Goal: Information Seeking & Learning: Learn about a topic

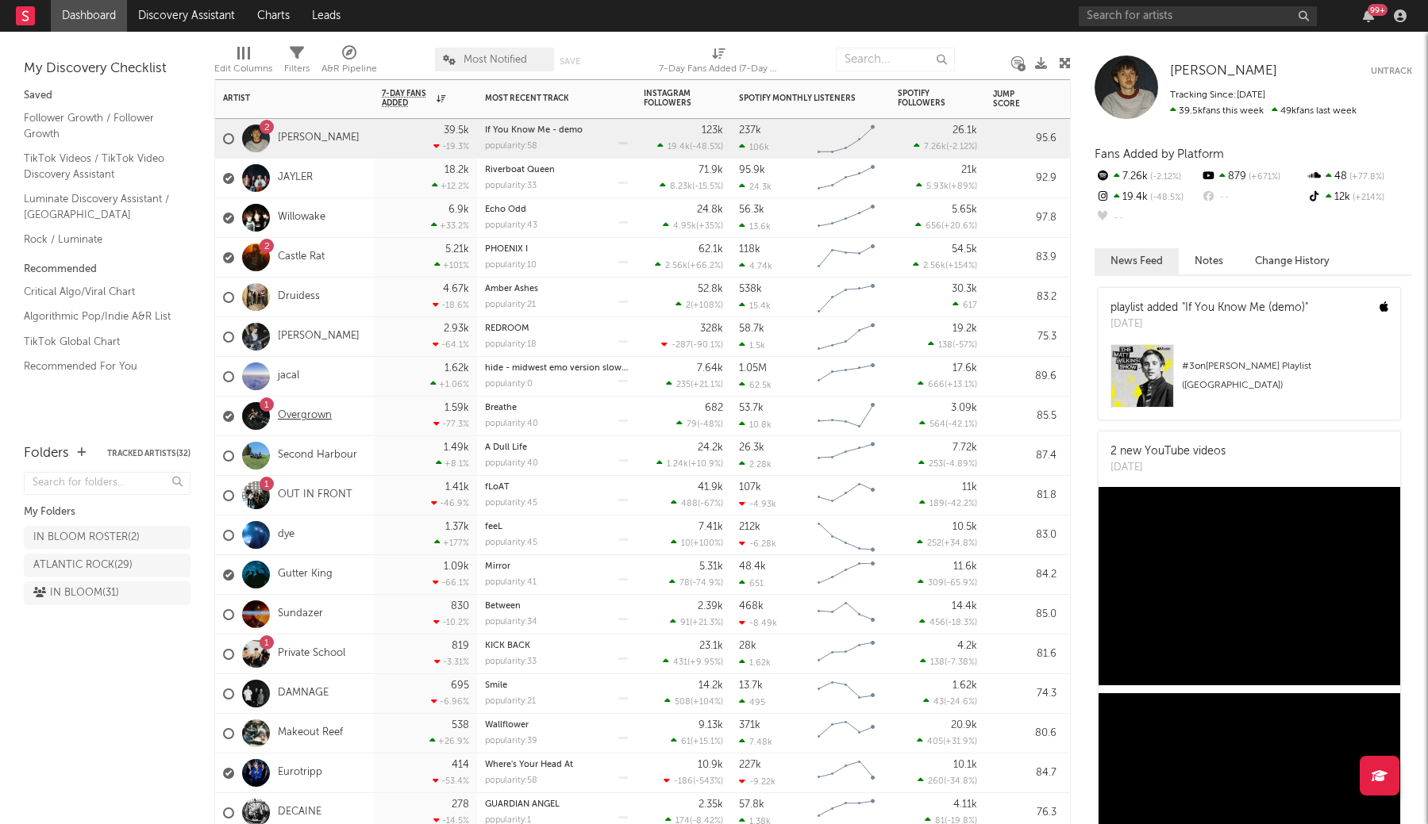
click at [301, 414] on link "Overgrown" at bounding box center [305, 415] width 54 height 13
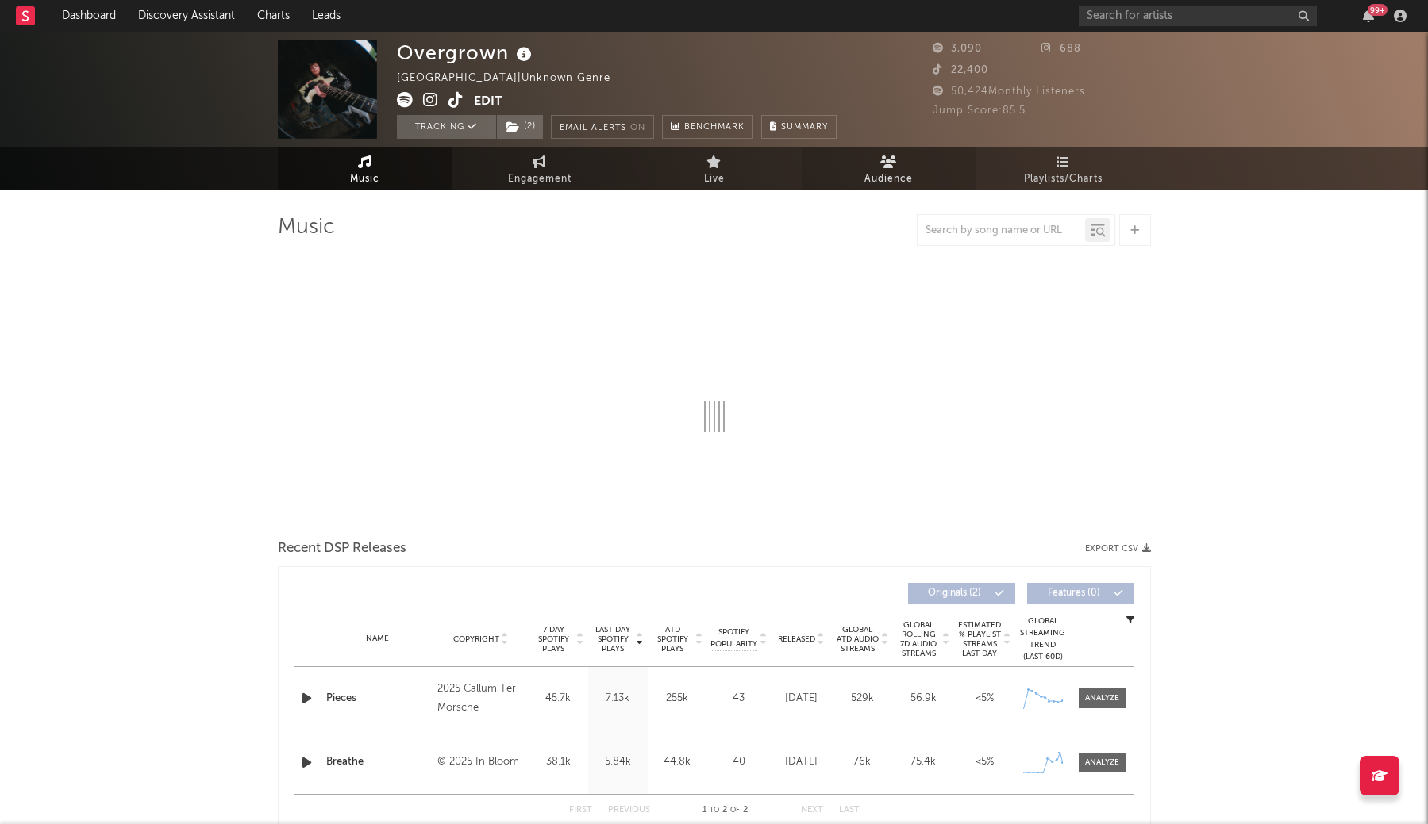
select select "1w"
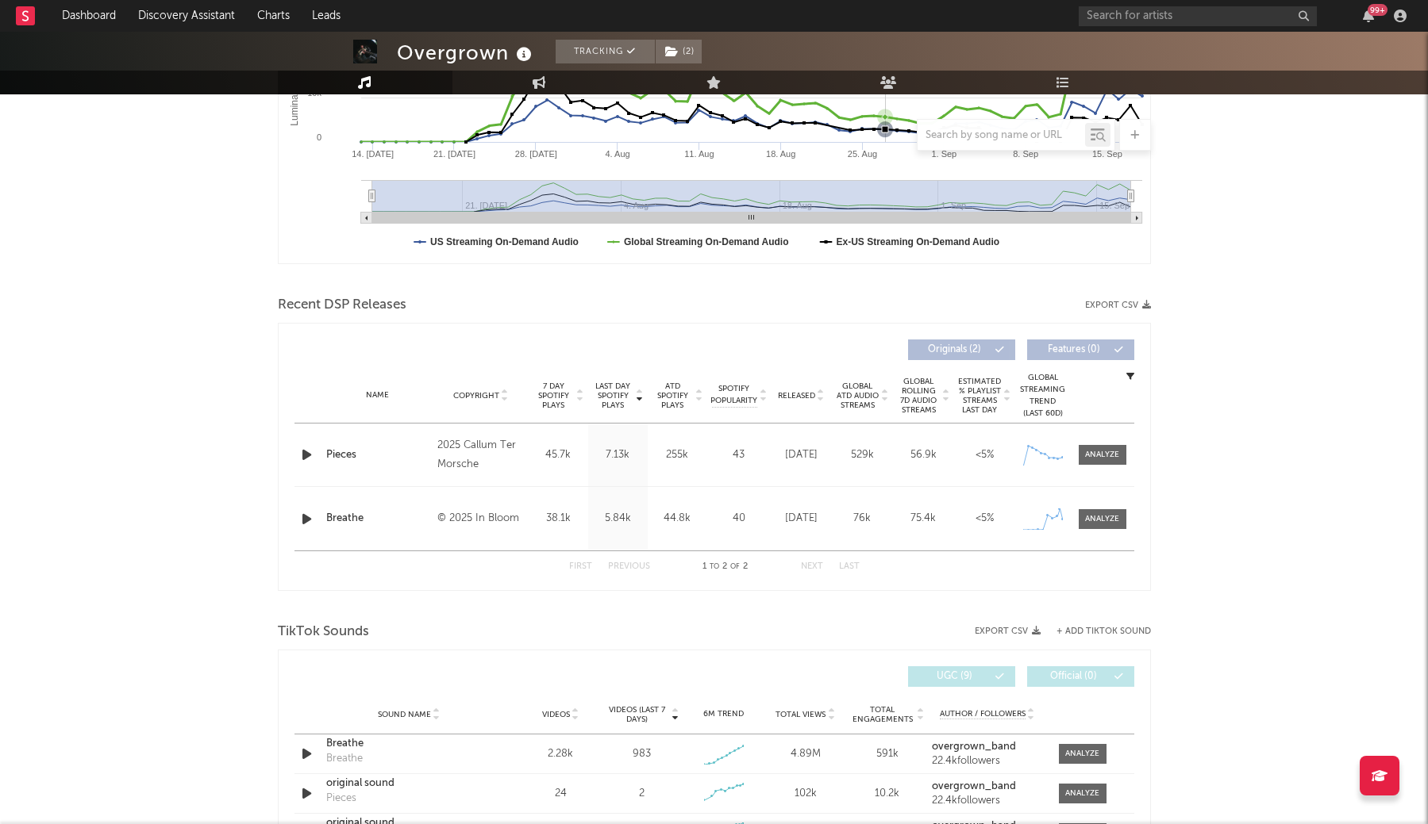
scroll to position [378, 0]
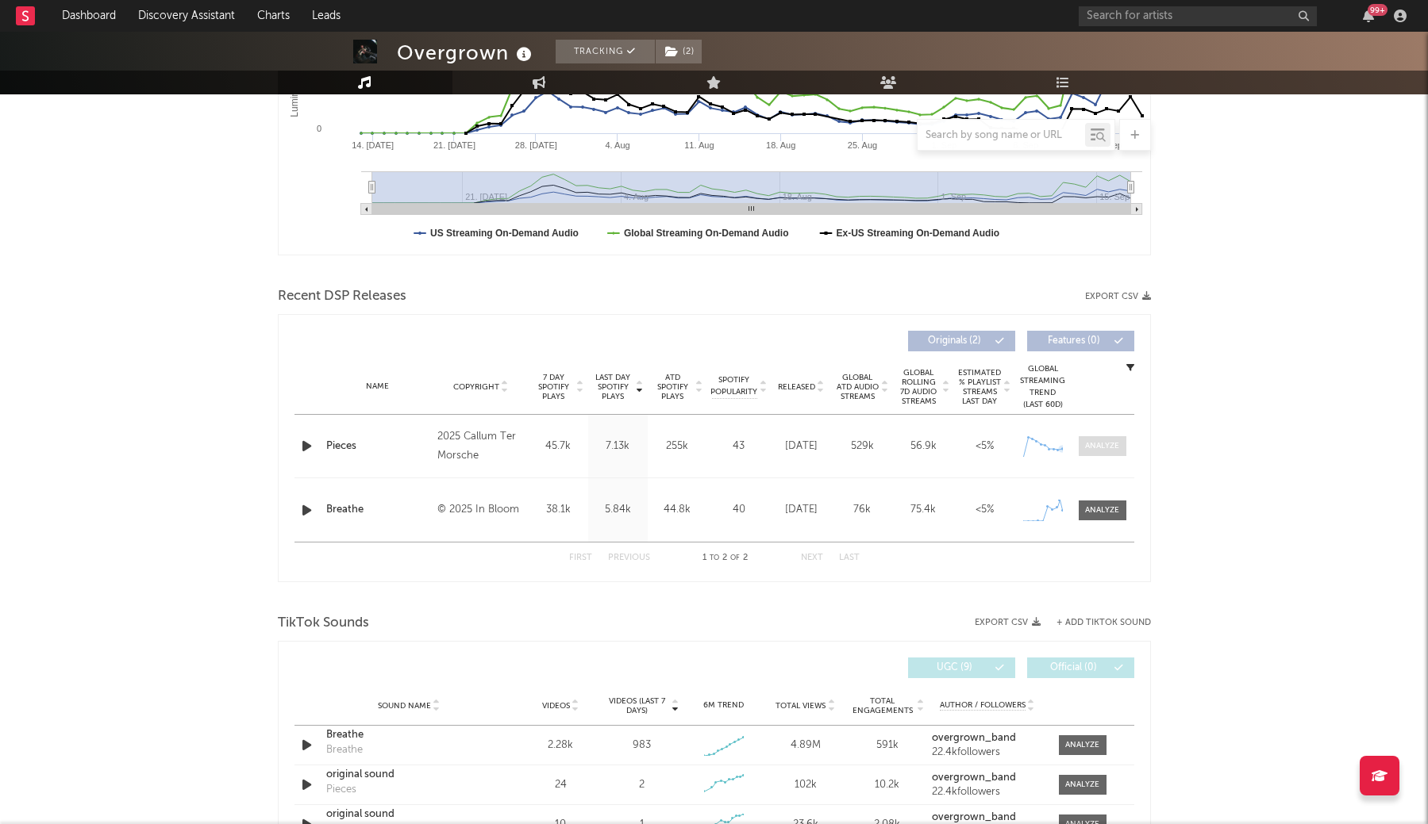
click at [1093, 452] on span at bounding box center [1102, 446] width 48 height 20
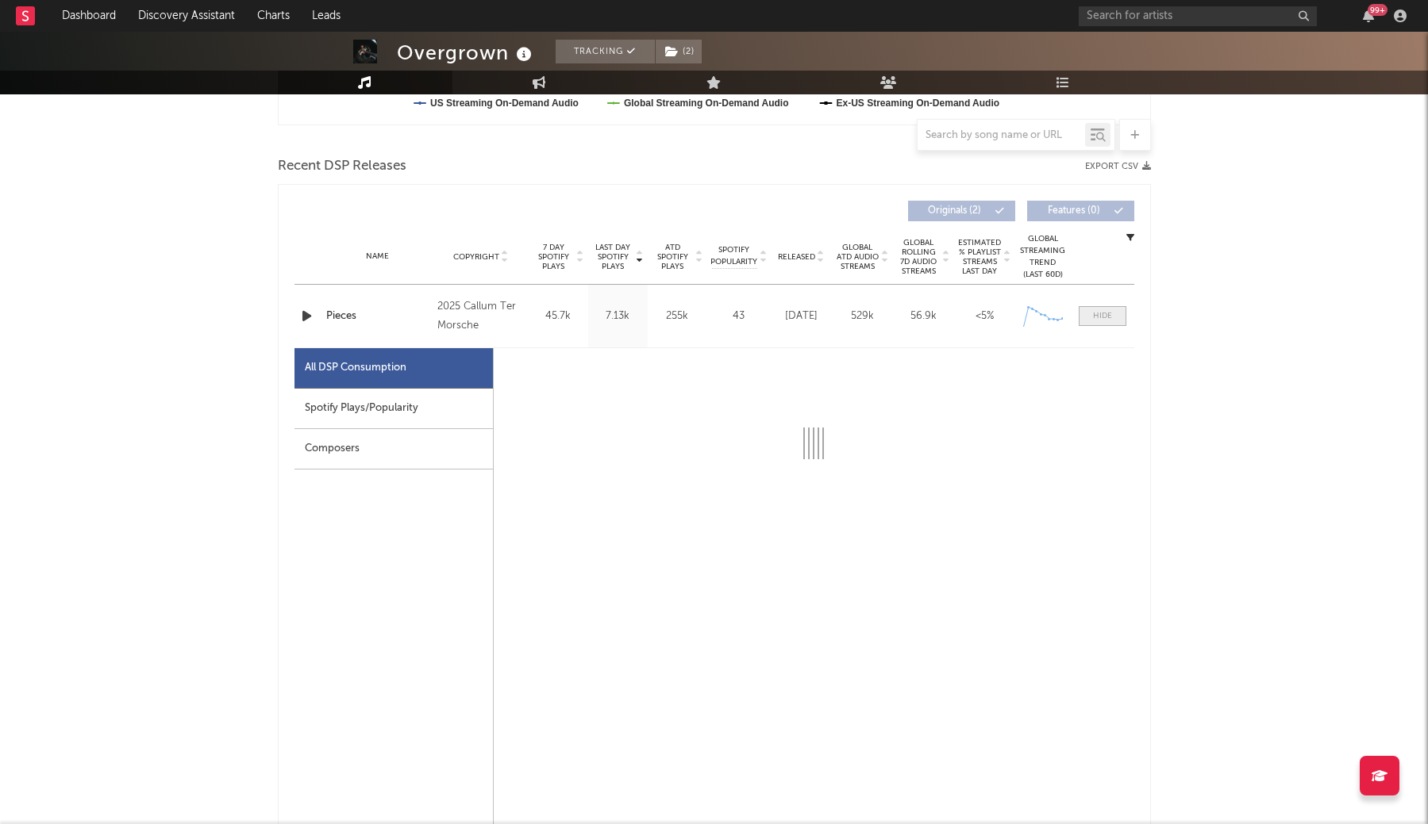
scroll to position [528, 0]
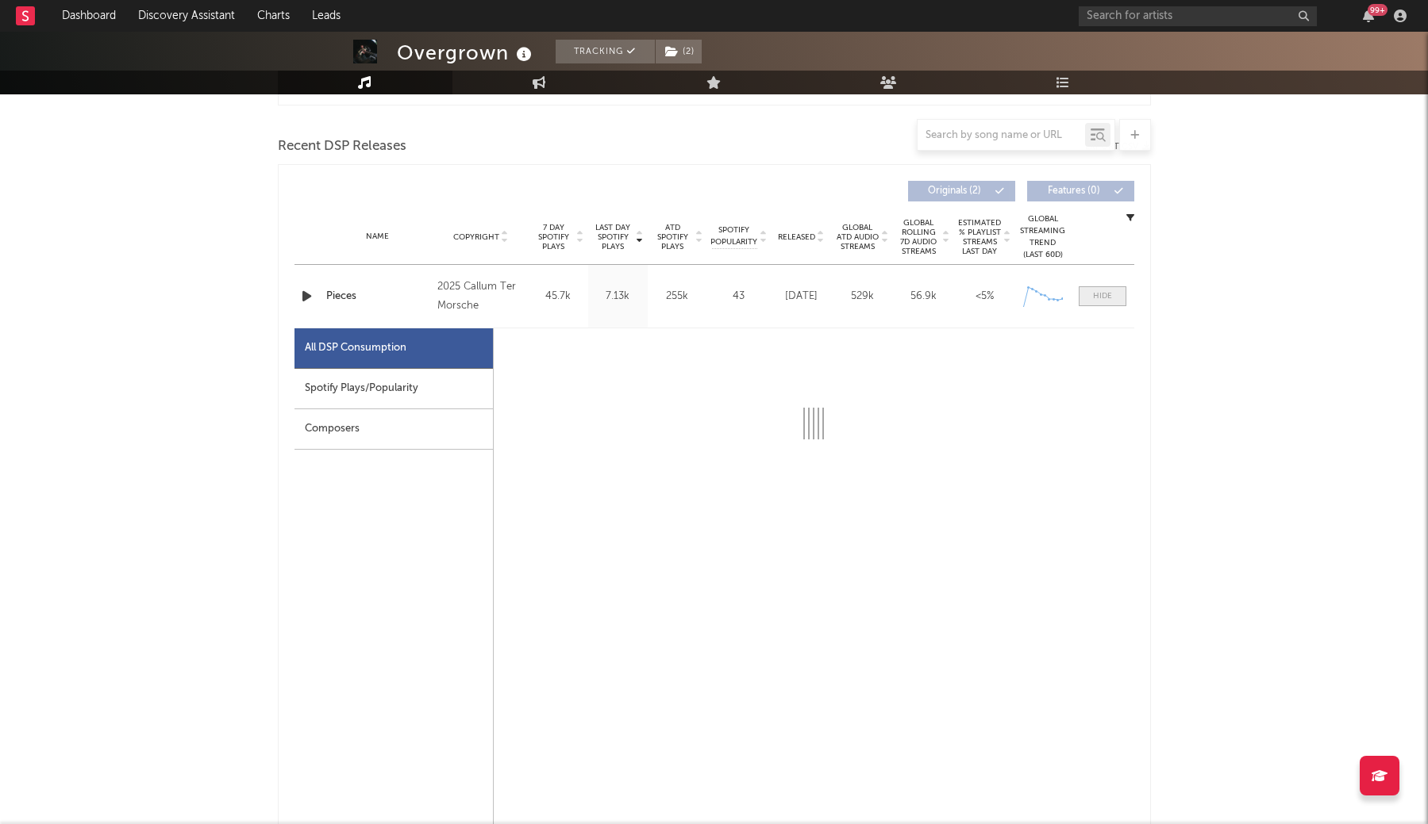
select select "1w"
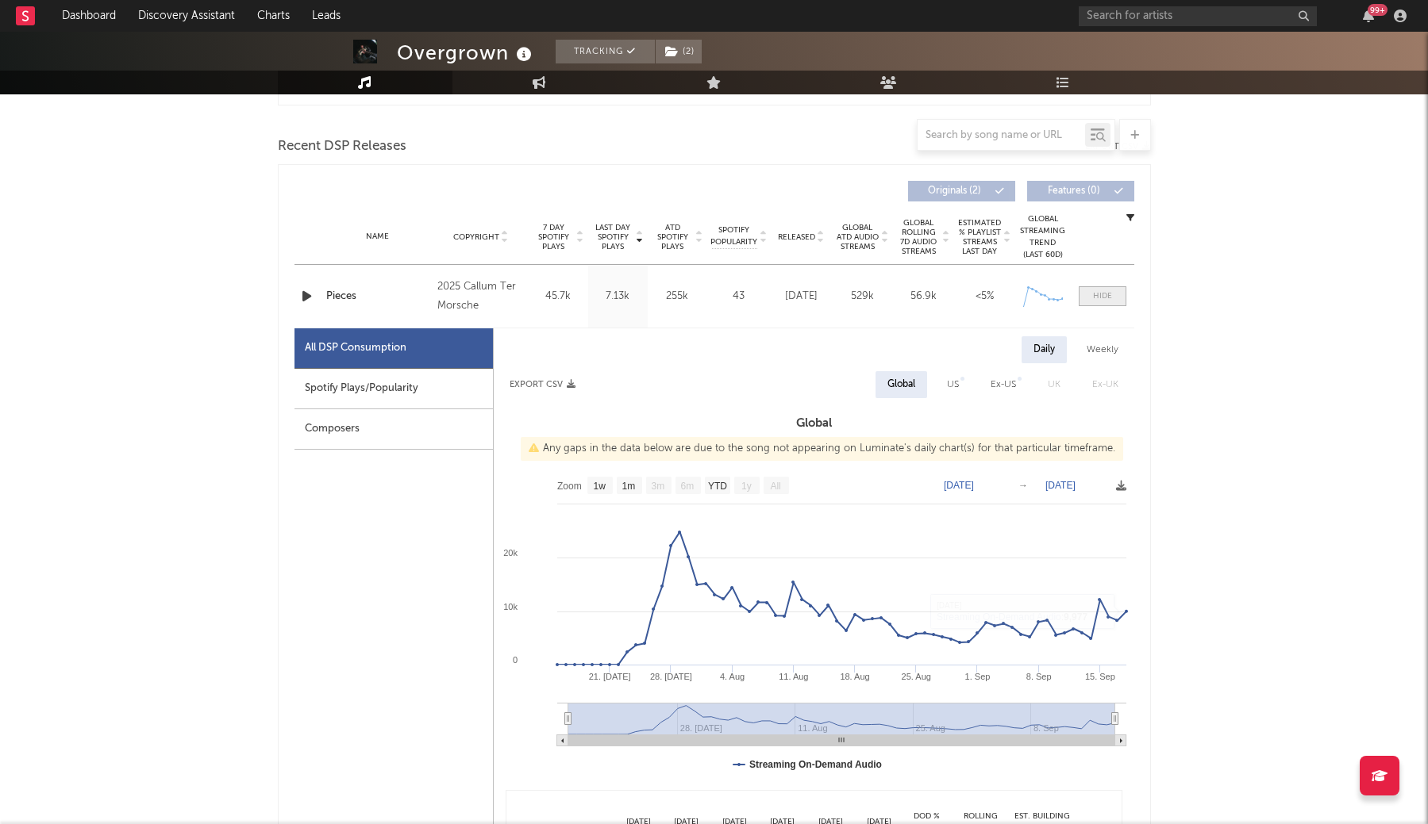
click at [1107, 295] on div at bounding box center [1102, 296] width 19 height 12
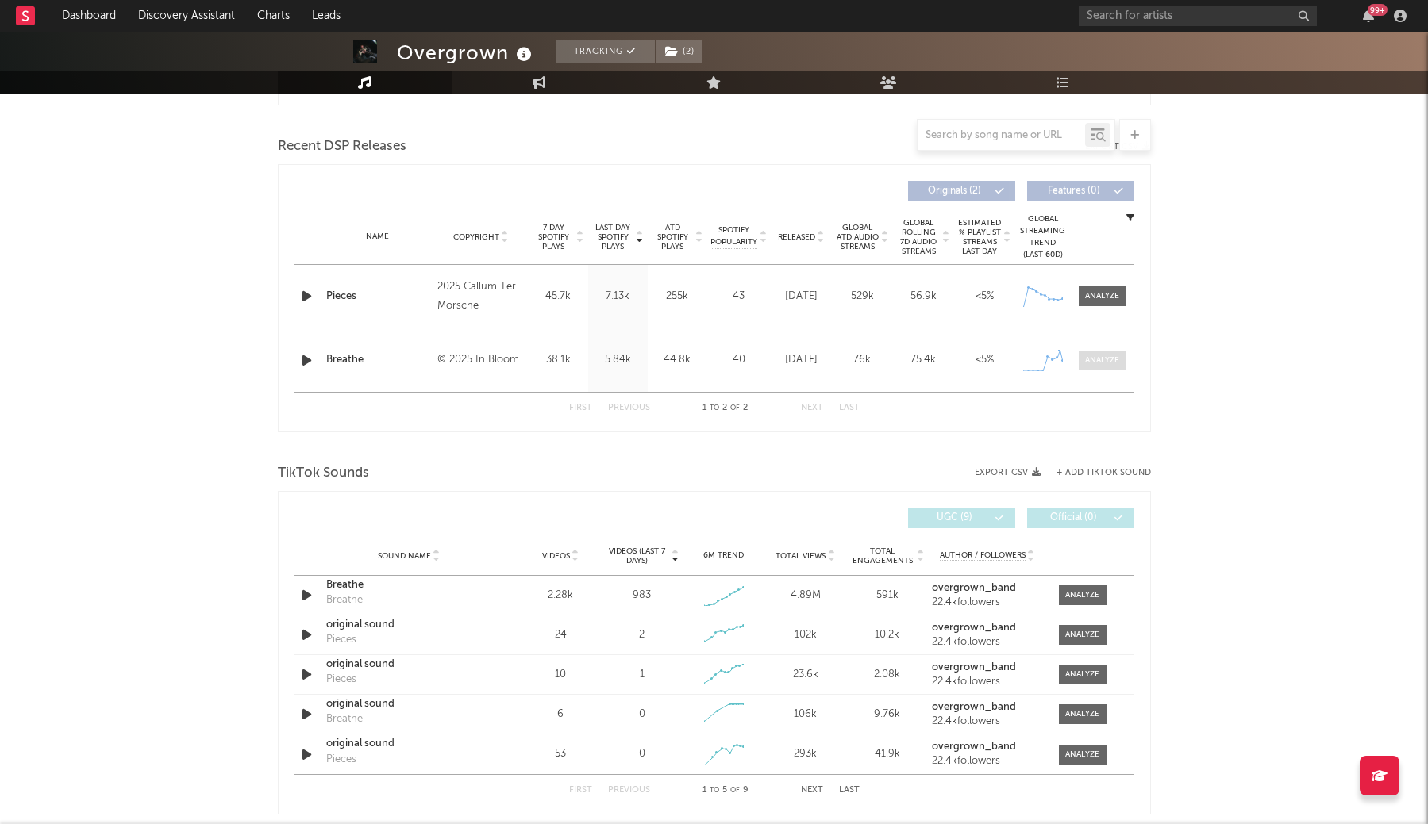
click at [1101, 359] on div at bounding box center [1102, 361] width 34 height 12
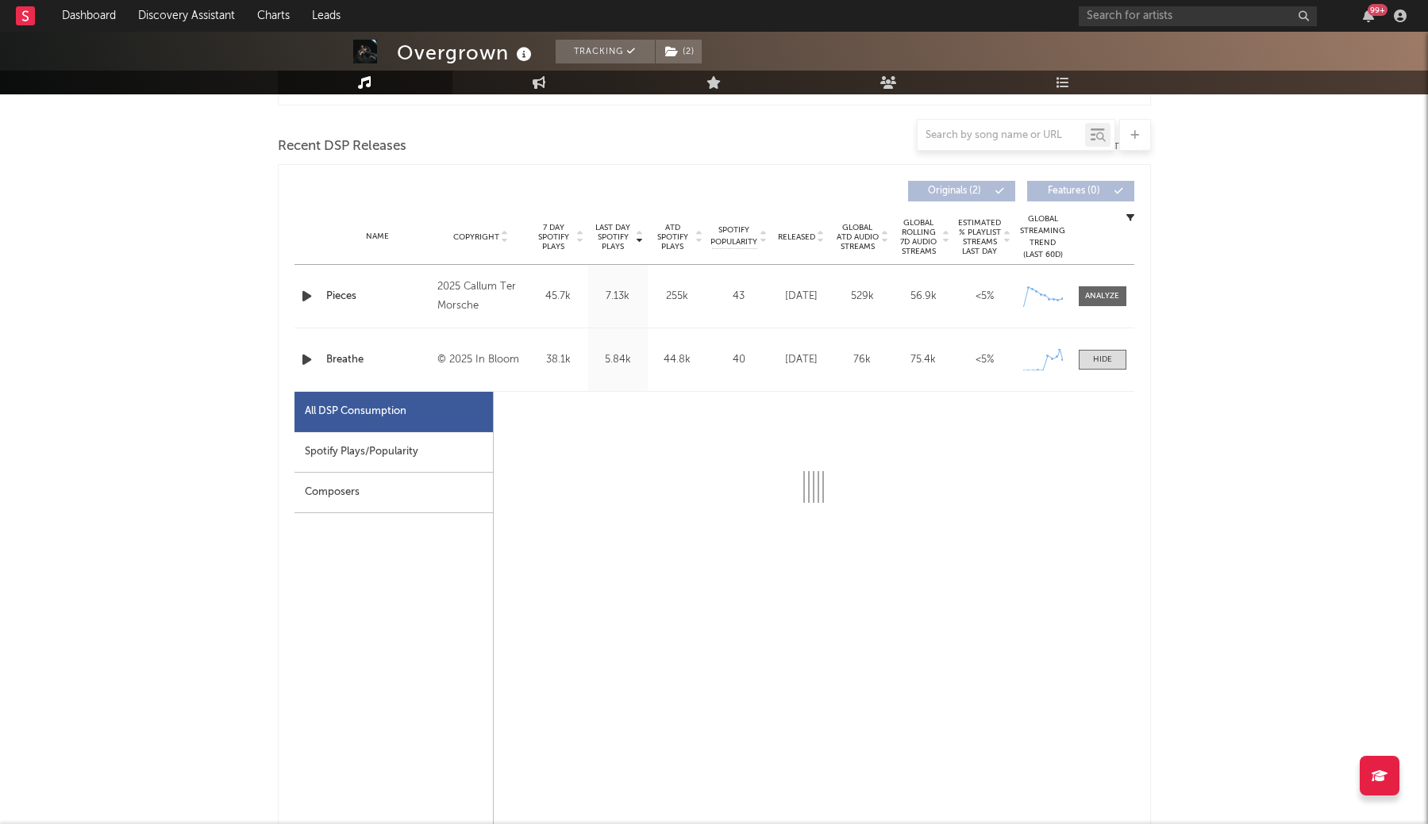
select select "1w"
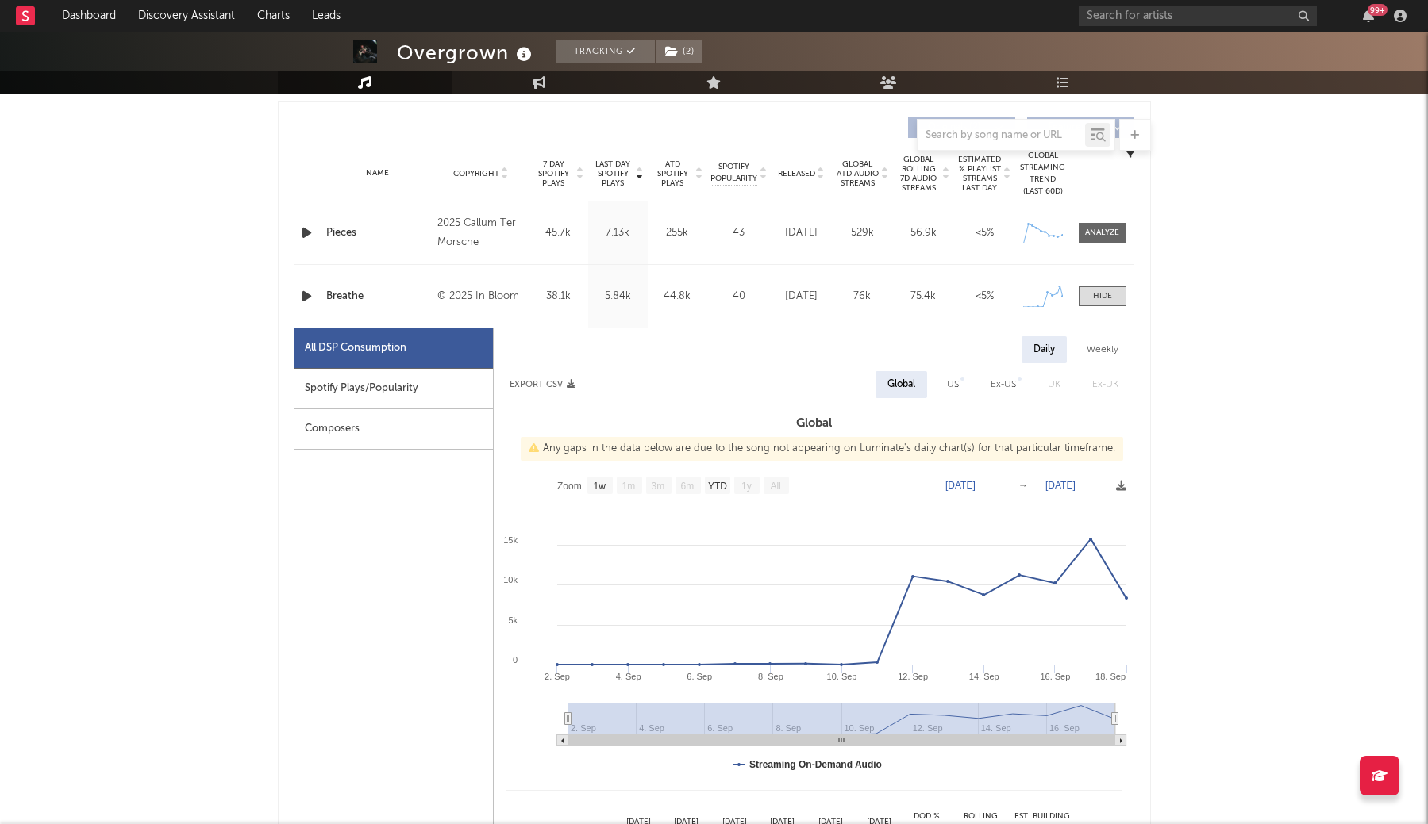
scroll to position [612, 0]
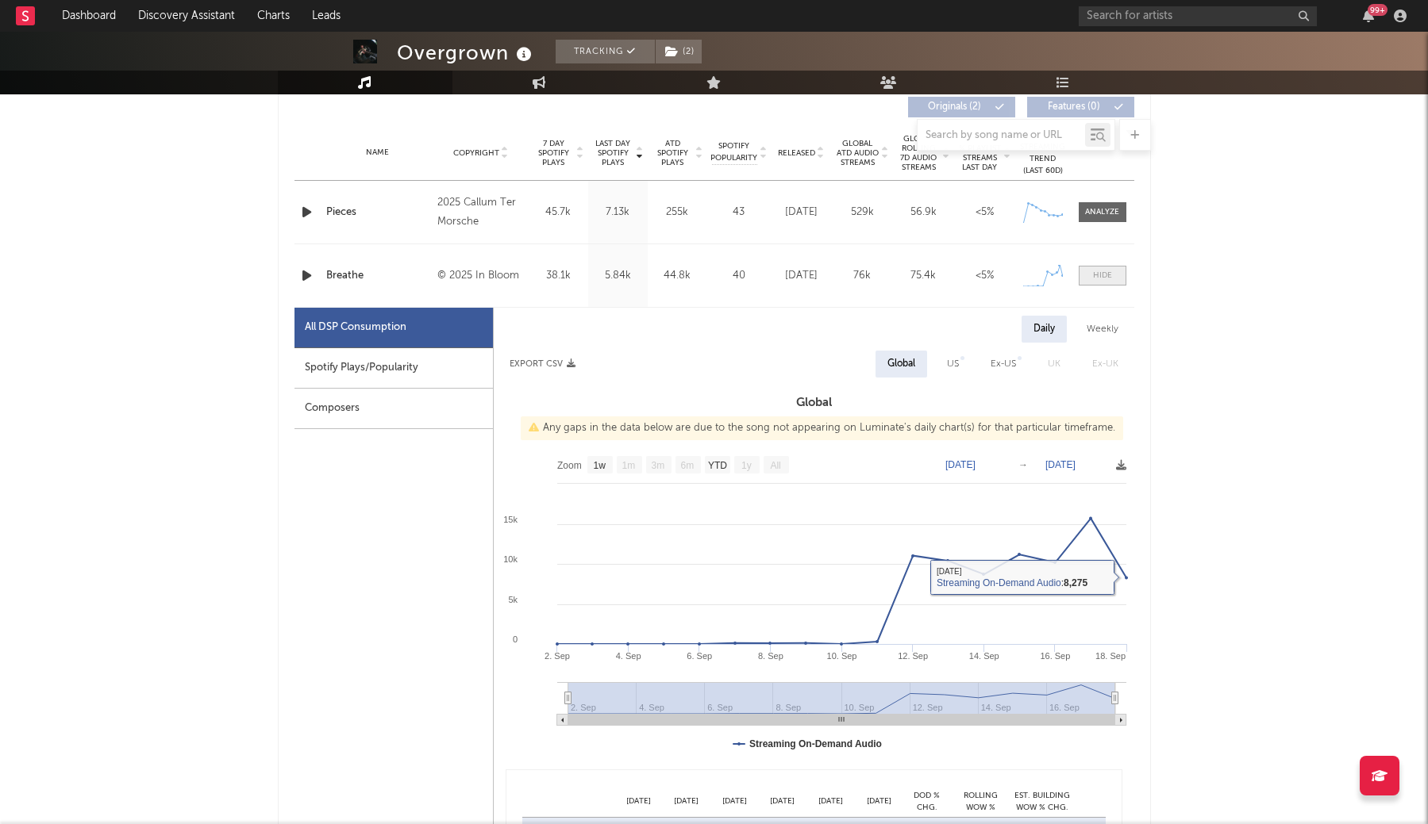
click at [1116, 271] on span at bounding box center [1102, 276] width 48 height 20
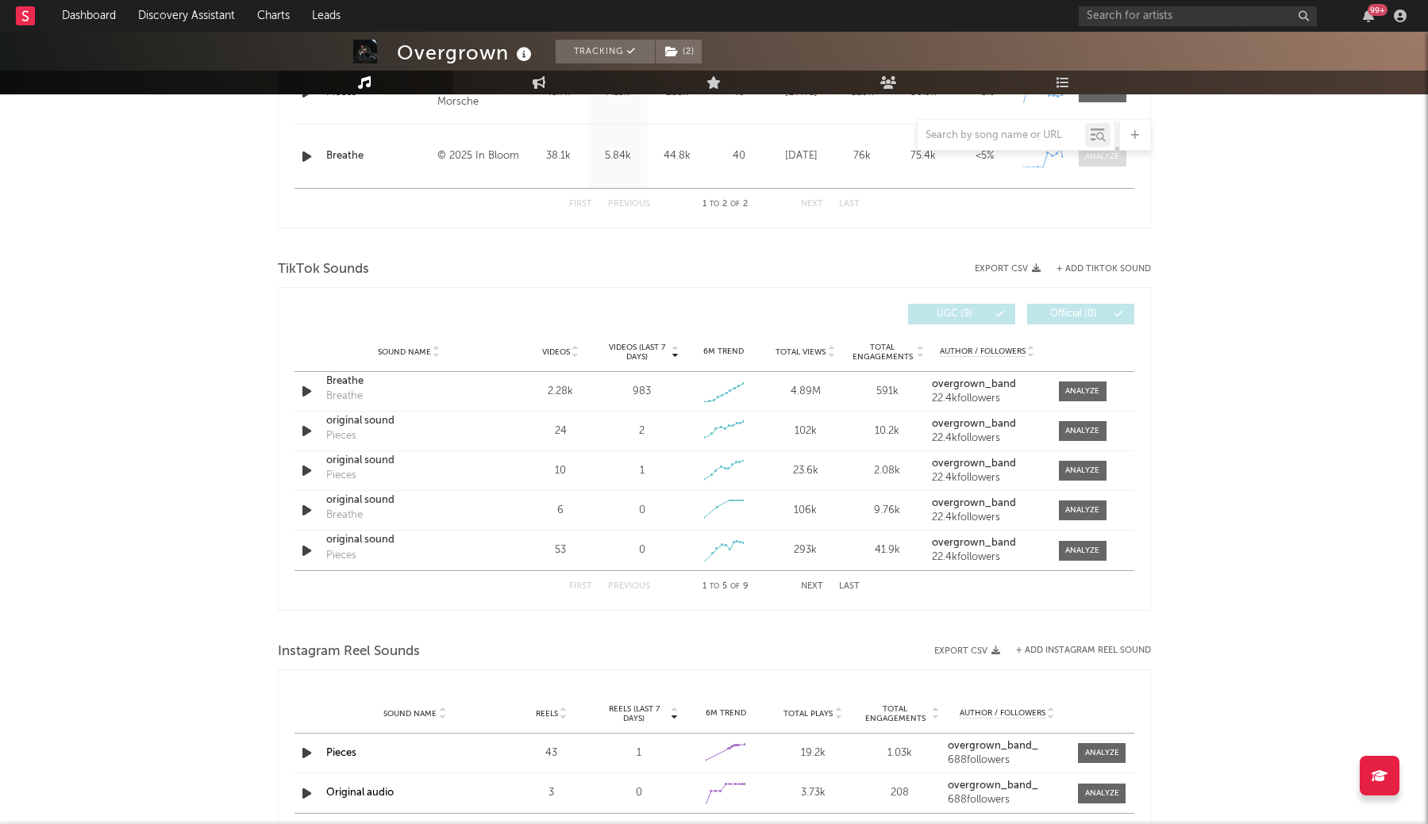
scroll to position [759, 0]
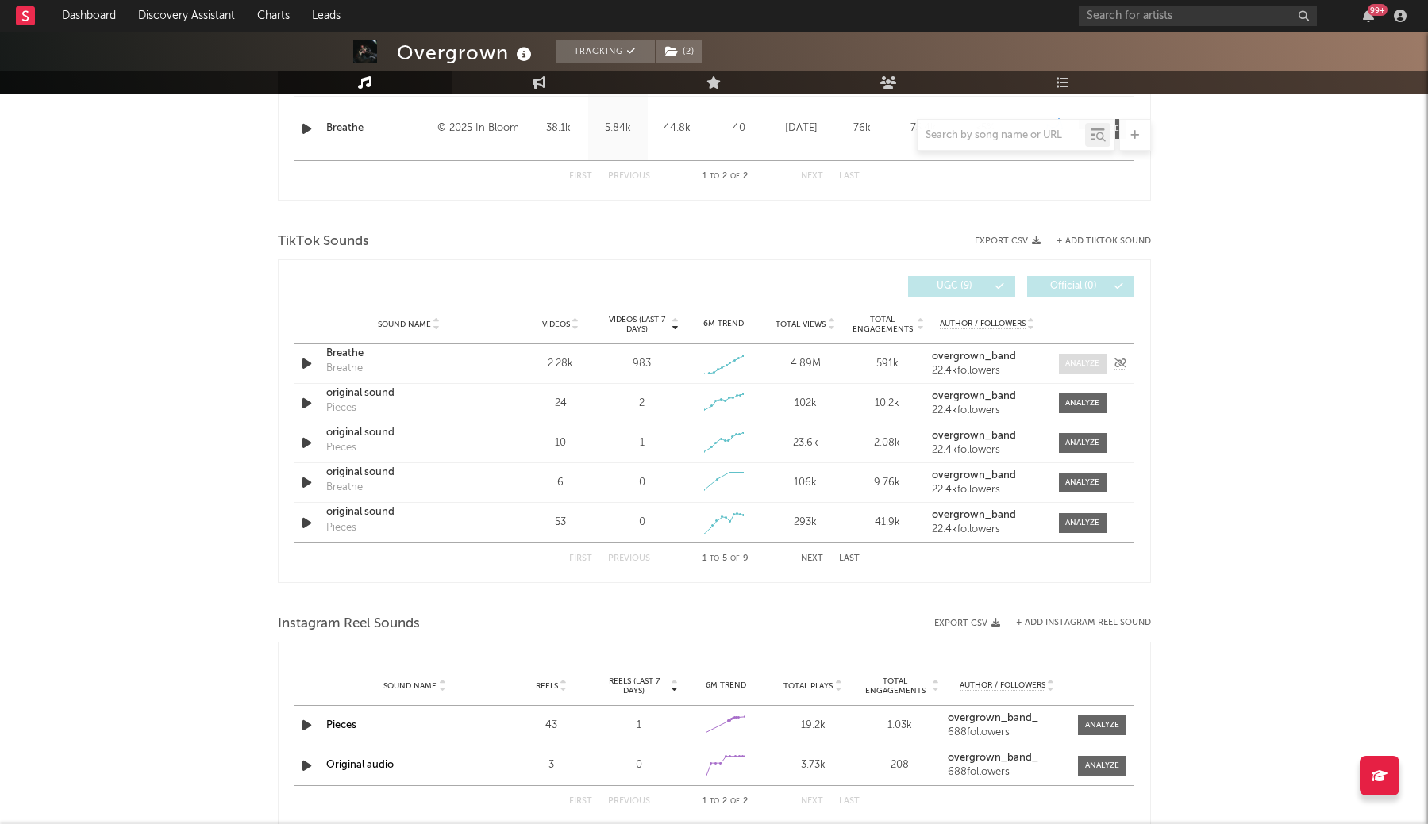
click at [1080, 362] on div at bounding box center [1082, 364] width 34 height 12
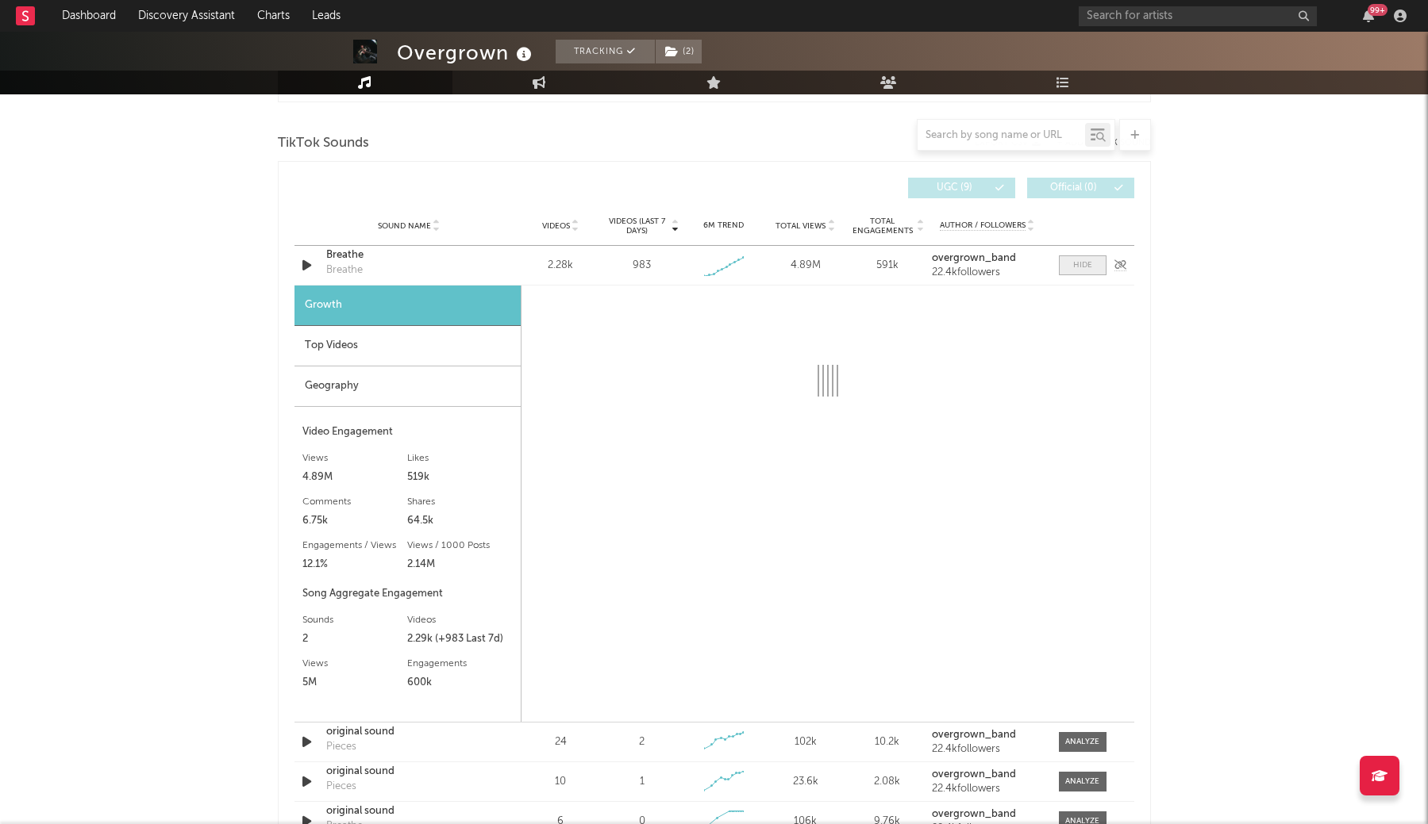
select select "1w"
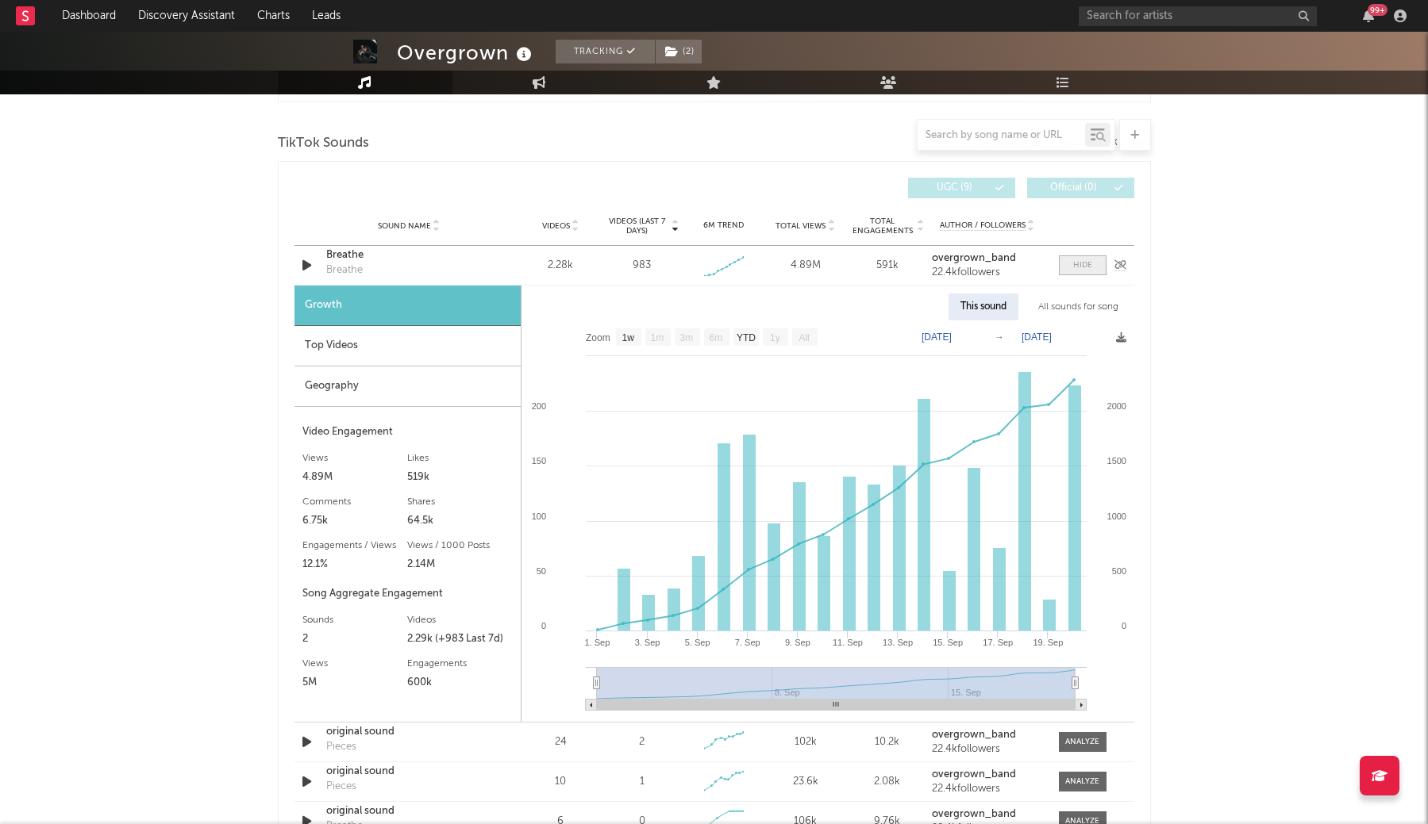
scroll to position [876, 0]
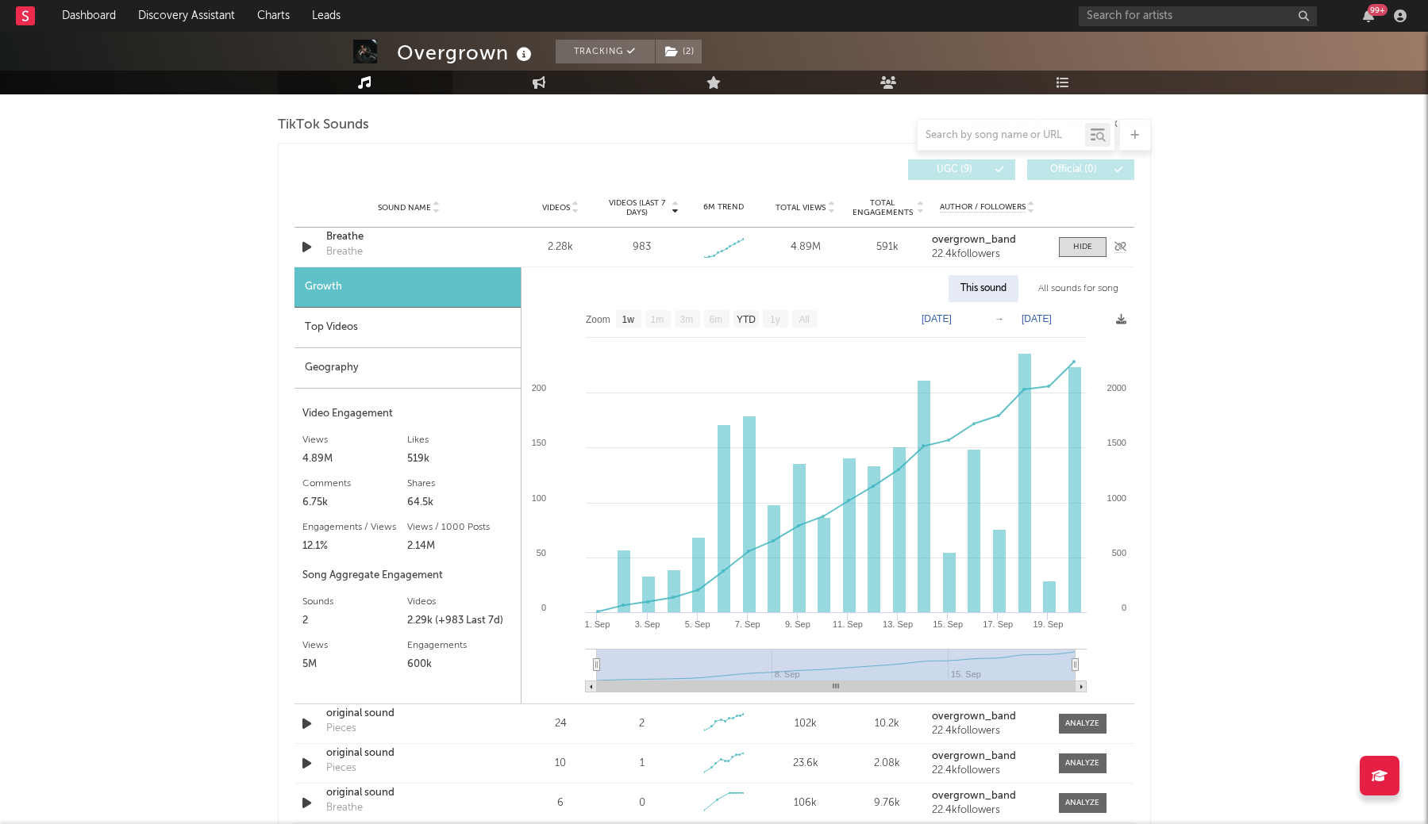
click at [350, 244] on div "Breathe" at bounding box center [409, 237] width 166 height 16
click at [375, 332] on div "Top Videos" at bounding box center [407, 328] width 226 height 40
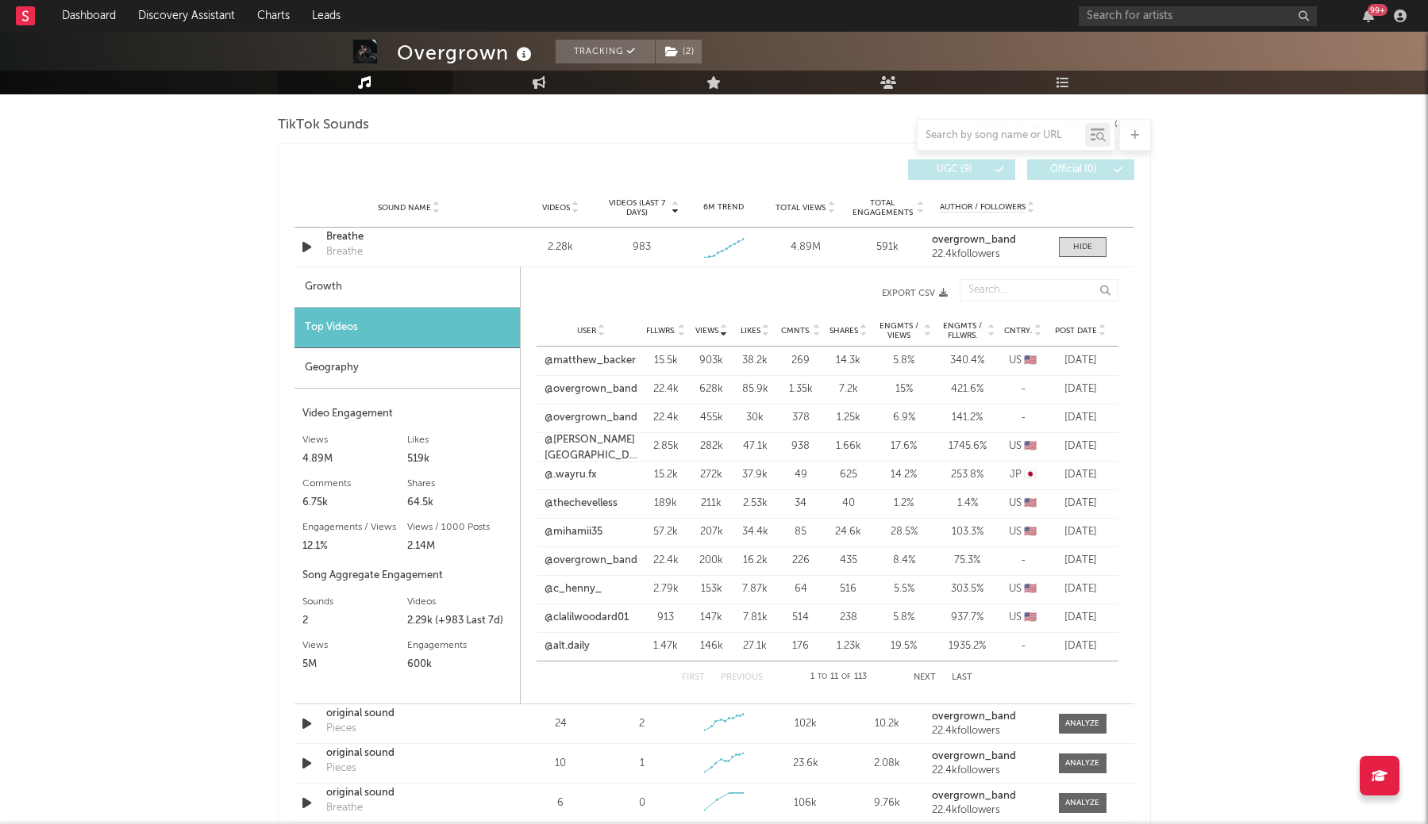
click at [1070, 328] on span "Post Date" at bounding box center [1076, 331] width 42 height 10
click at [584, 532] on link "@anettekochish" at bounding box center [583, 533] width 77 height 16
click at [597, 363] on link "@superkenshin1" at bounding box center [584, 361] width 78 height 16
click at [602, 448] on link "@noreserveclassics" at bounding box center [591, 447] width 92 height 16
click at [600, 475] on link "@gppkokk__" at bounding box center [576, 475] width 63 height 16
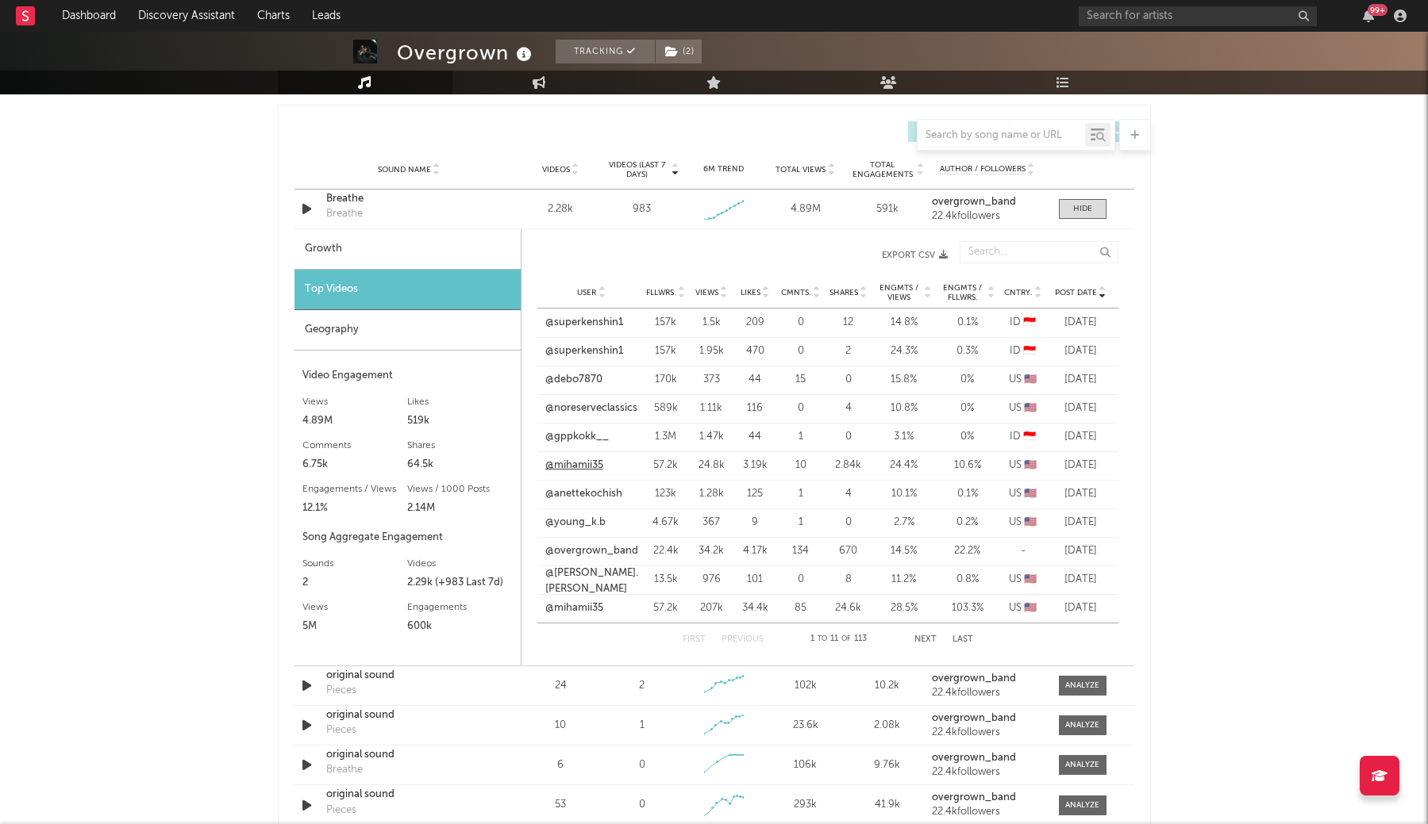
scroll to position [914, 0]
click at [590, 578] on link "@[PERSON_NAME].[PERSON_NAME]" at bounding box center [591, 581] width 93 height 31
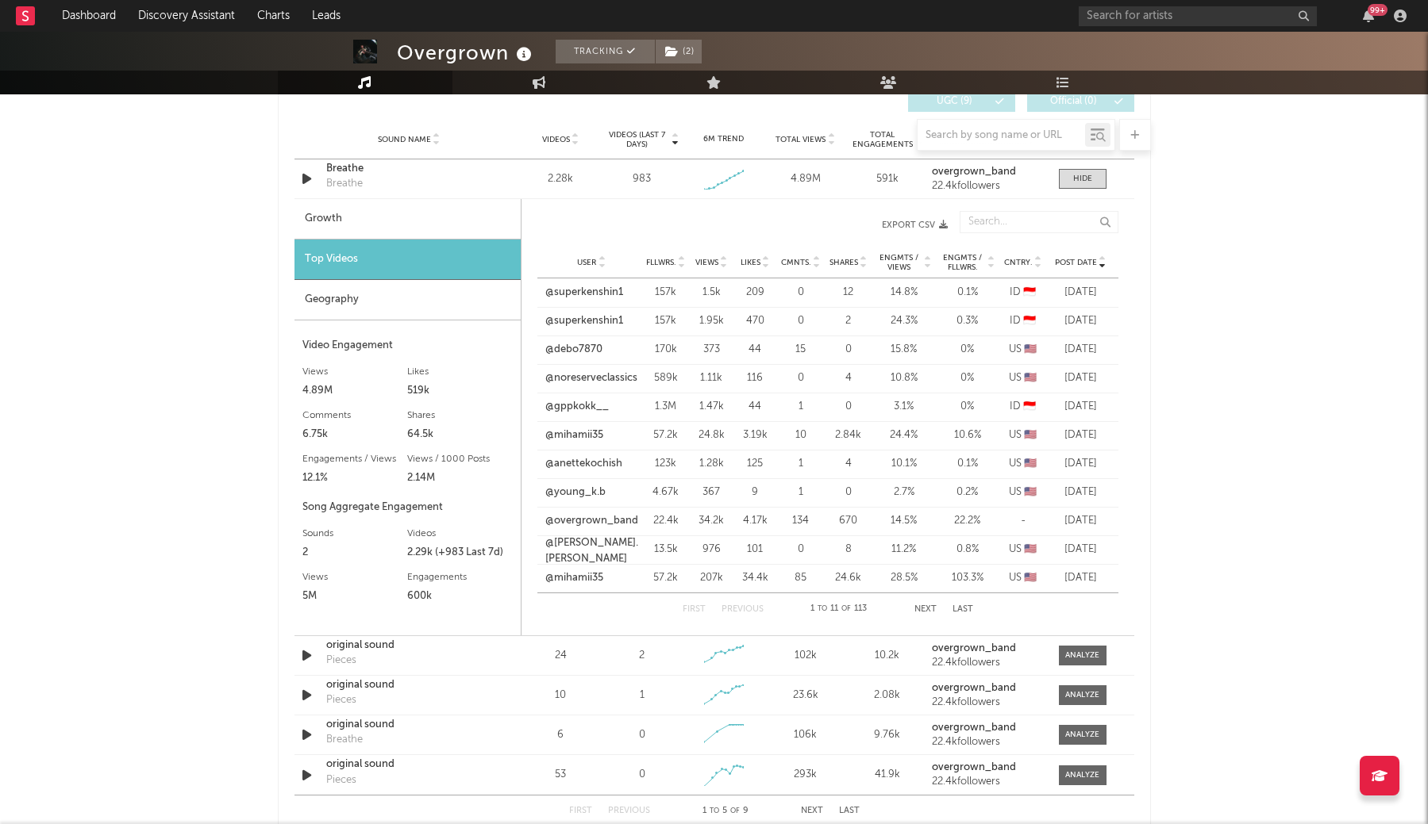
scroll to position [917, 0]
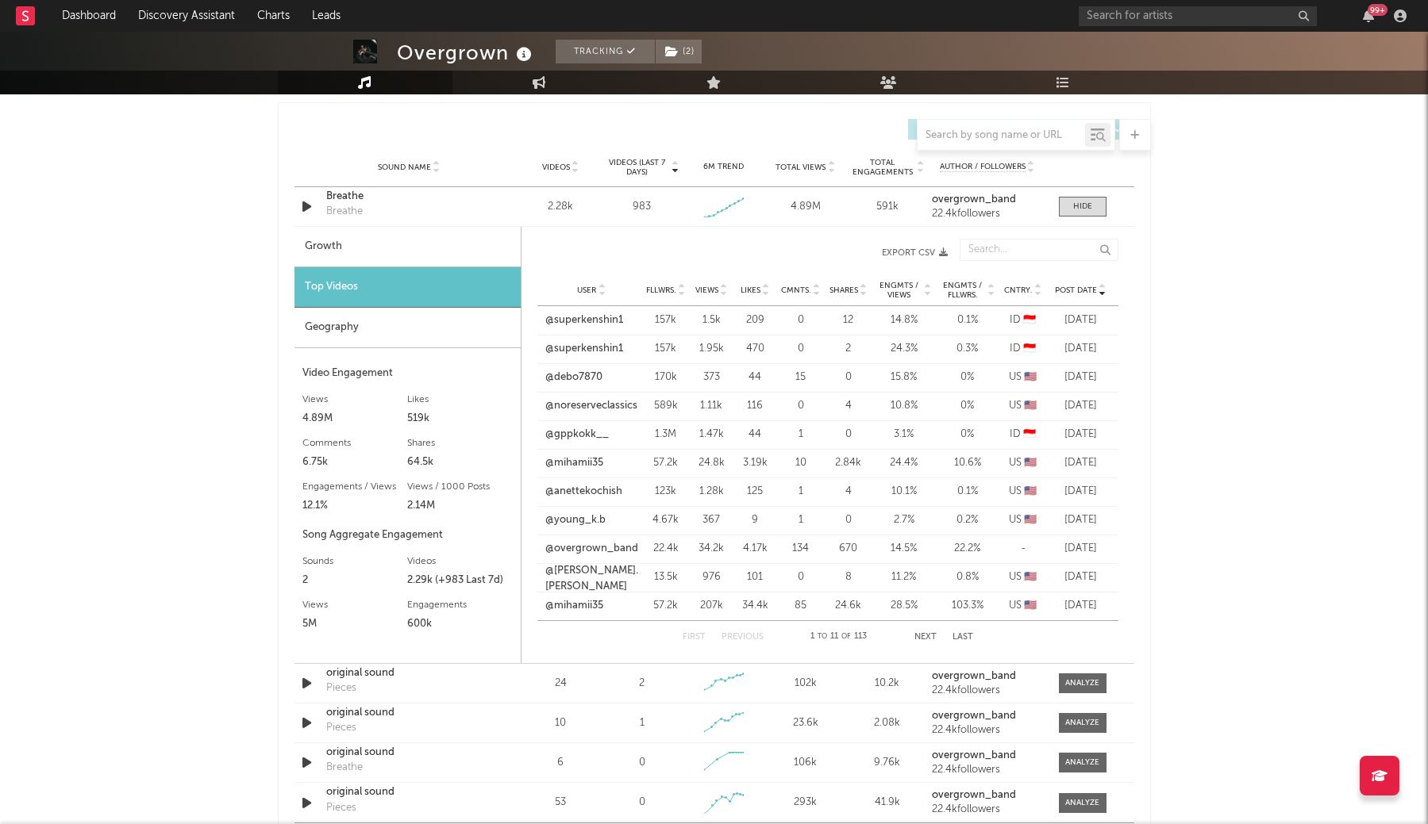
click at [920, 636] on button "Next" at bounding box center [925, 637] width 22 height 9
click at [602, 323] on link "@maralafontan" at bounding box center [580, 321] width 73 height 16
click at [575, 601] on link "@c_henny_" at bounding box center [572, 606] width 57 height 16
